Goal: Task Accomplishment & Management: Complete application form

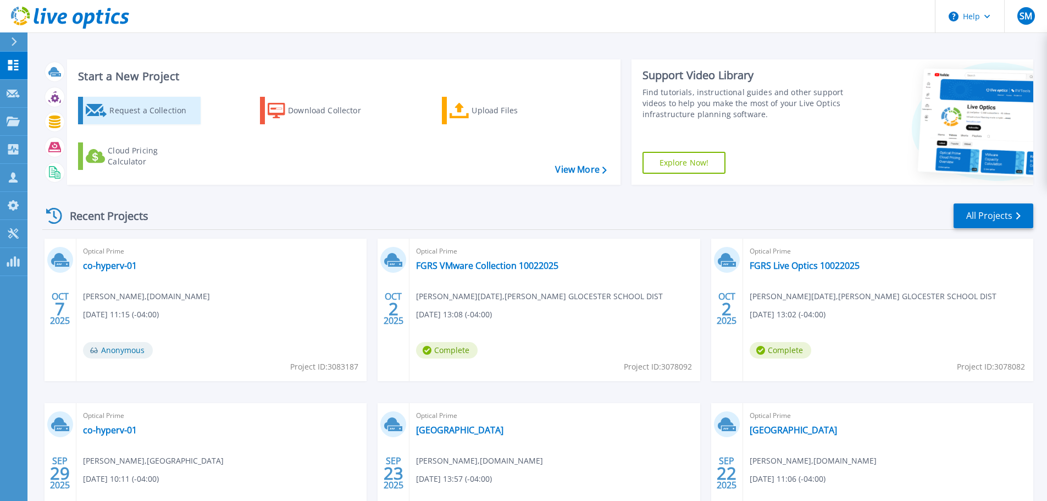
click at [121, 108] on div "Request a Collection" at bounding box center [153, 111] width 88 height 22
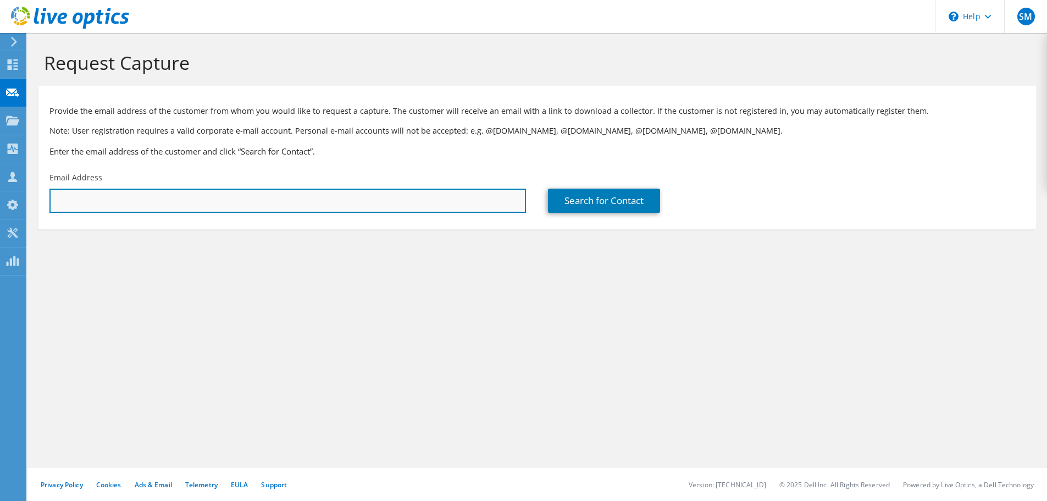
click at [322, 196] on input "text" at bounding box center [287, 201] width 477 height 24
type input "[EMAIL_ADDRESS][DOMAIN_NAME]"
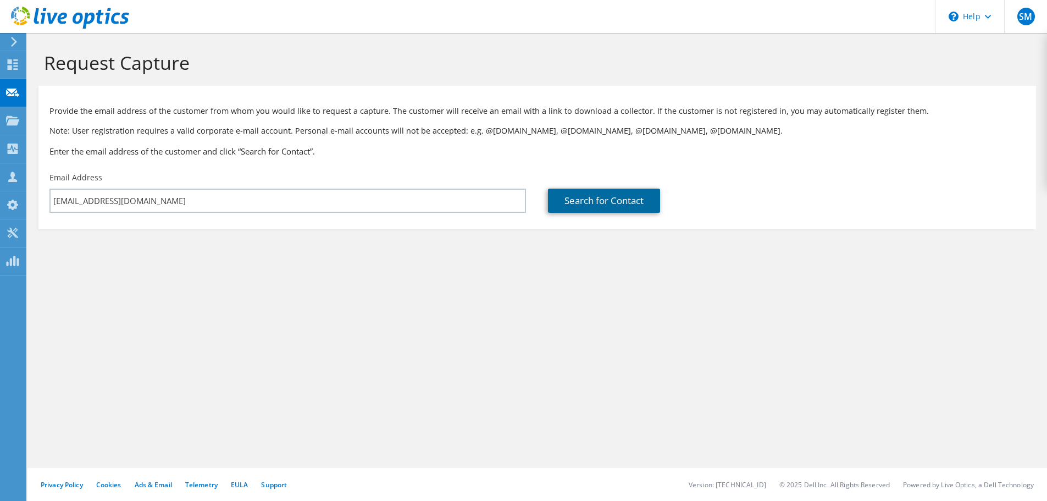
click at [588, 198] on link "Search for Contact" at bounding box center [604, 201] width 112 height 24
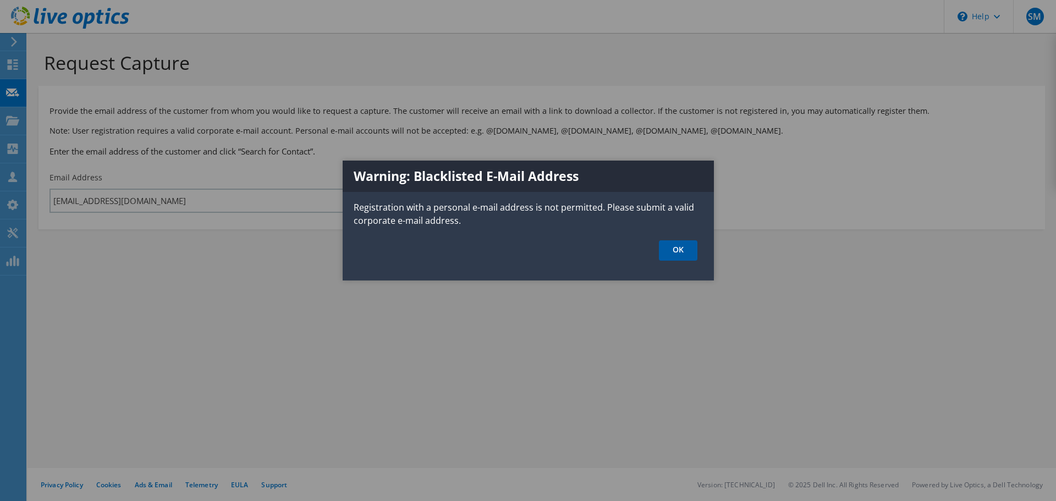
click at [680, 252] on link "OK" at bounding box center [678, 250] width 38 height 20
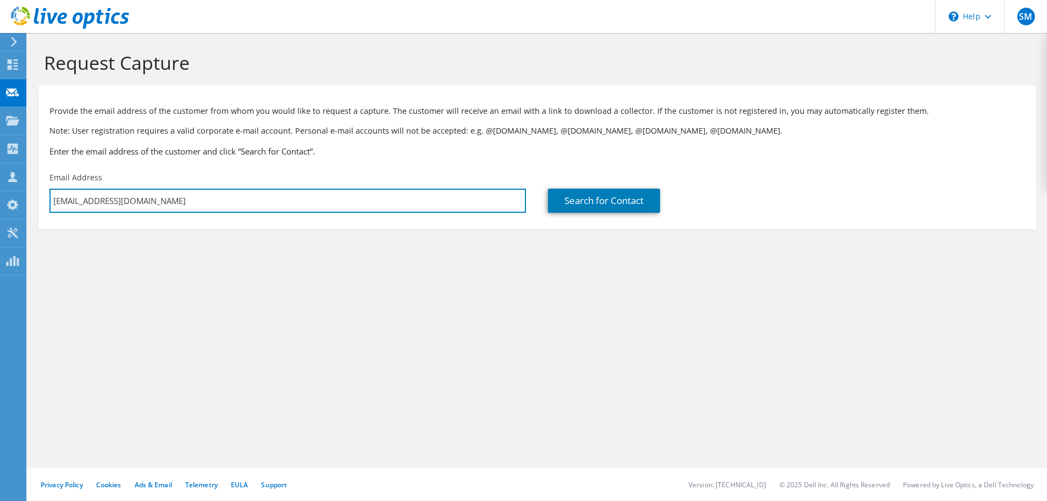
drag, startPoint x: 159, startPoint y: 200, endPoint x: 41, endPoint y: 209, distance: 118.0
click at [41, 209] on div "Email Address [EMAIL_ADDRESS][DOMAIN_NAME]" at bounding box center [287, 193] width 499 height 52
type input "s"
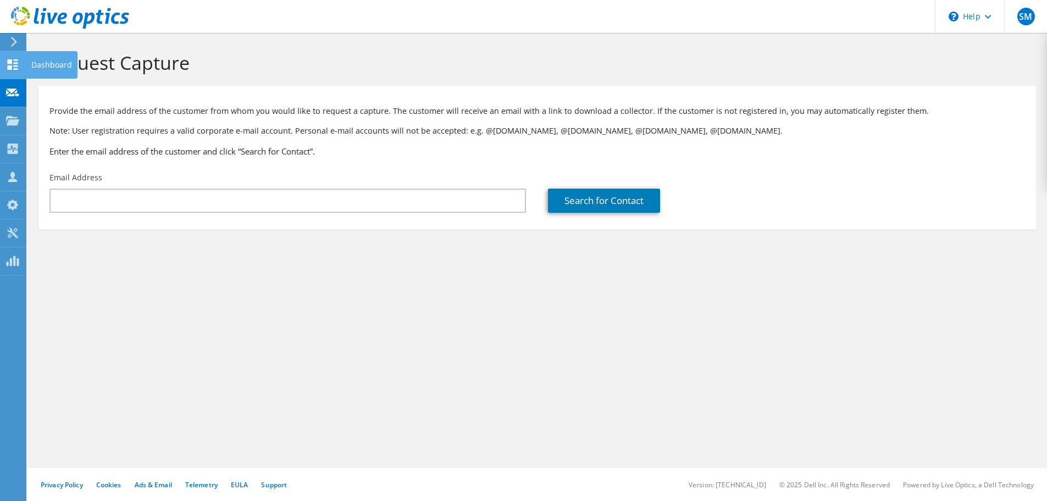
click at [37, 64] on div "Dashboard" at bounding box center [52, 64] width 52 height 27
